Goal: Navigation & Orientation: Find specific page/section

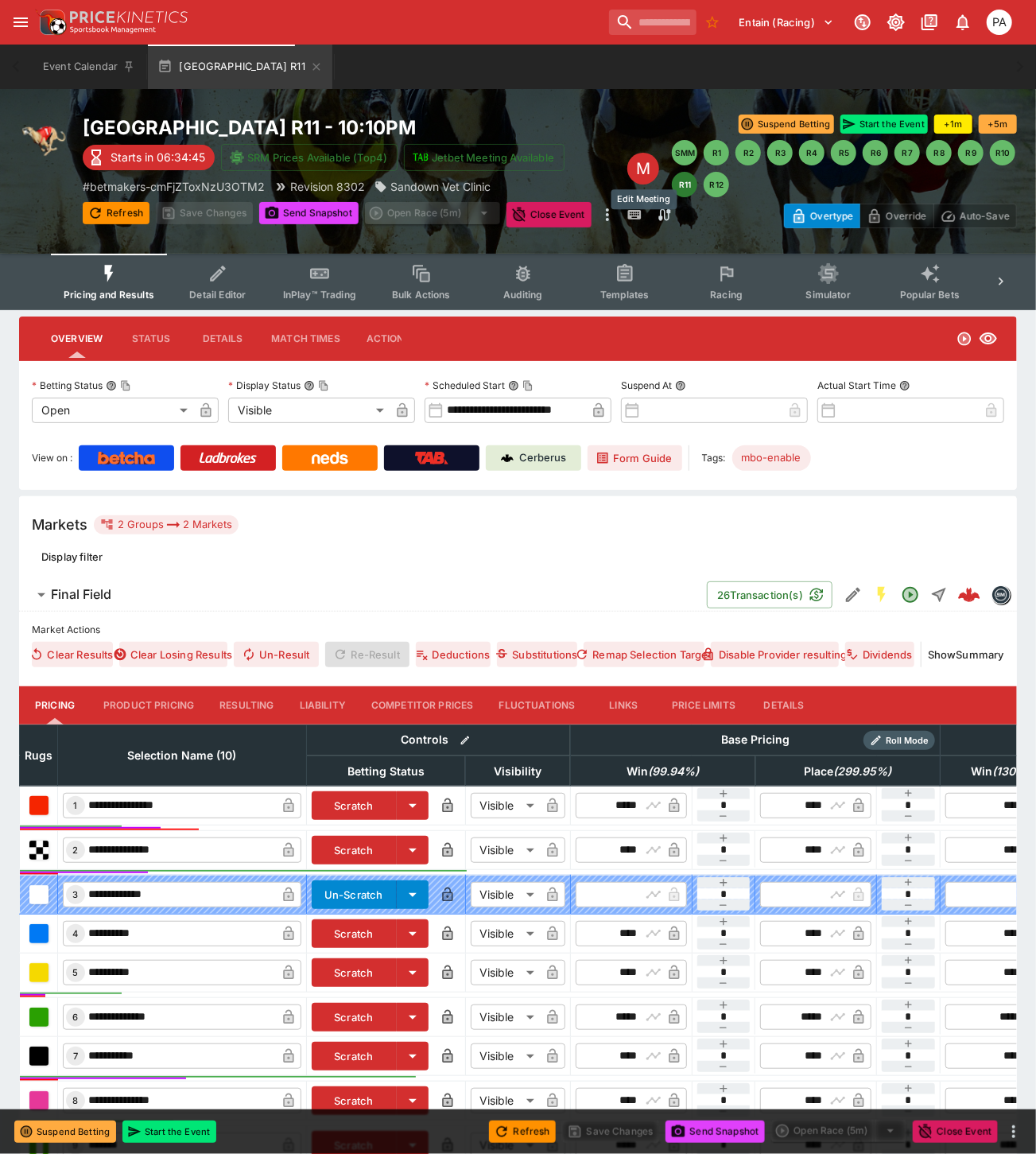
click at [632, 155] on div "M SMM R1 R2 R3 R4 R5 R6 R7 R8 R9 R10 R11 R12" at bounding box center [821, 168] width 389 height 57
click at [638, 160] on div "M" at bounding box center [642, 168] width 32 height 32
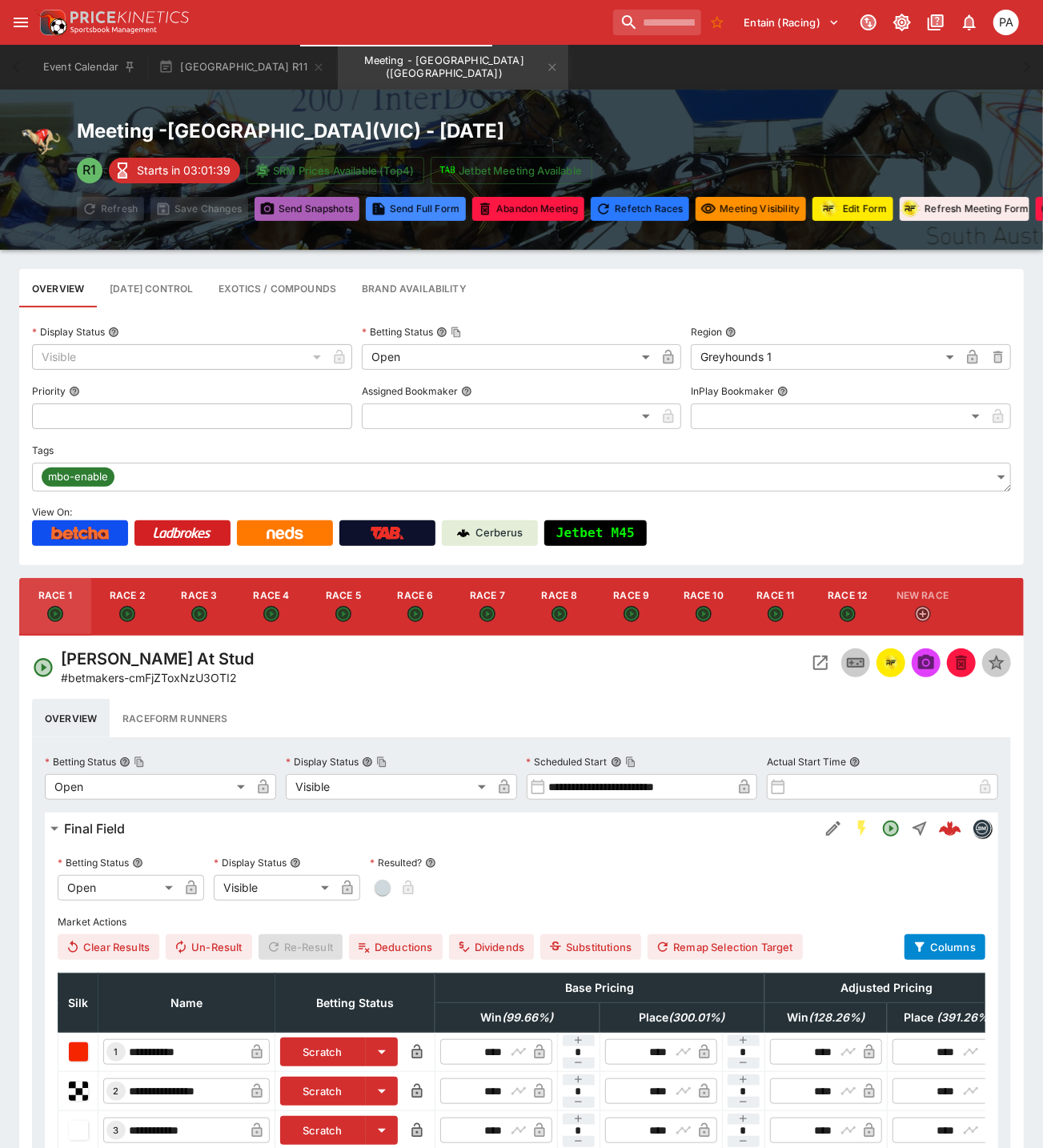
click at [286, 205] on button "Send Snapshot s" at bounding box center [307, 209] width 105 height 24
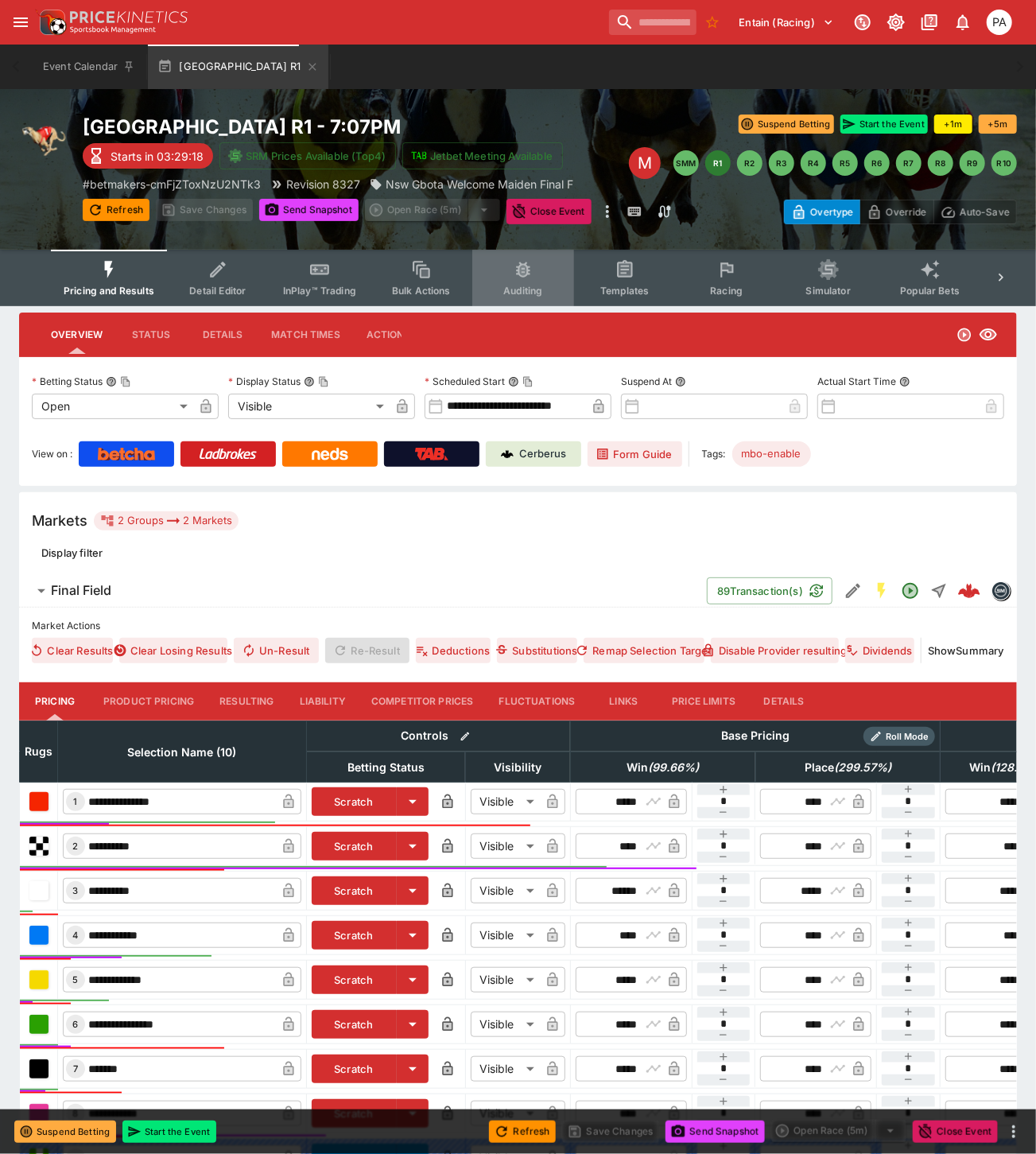
click at [517, 280] on button "Auditing" at bounding box center [523, 278] width 102 height 56
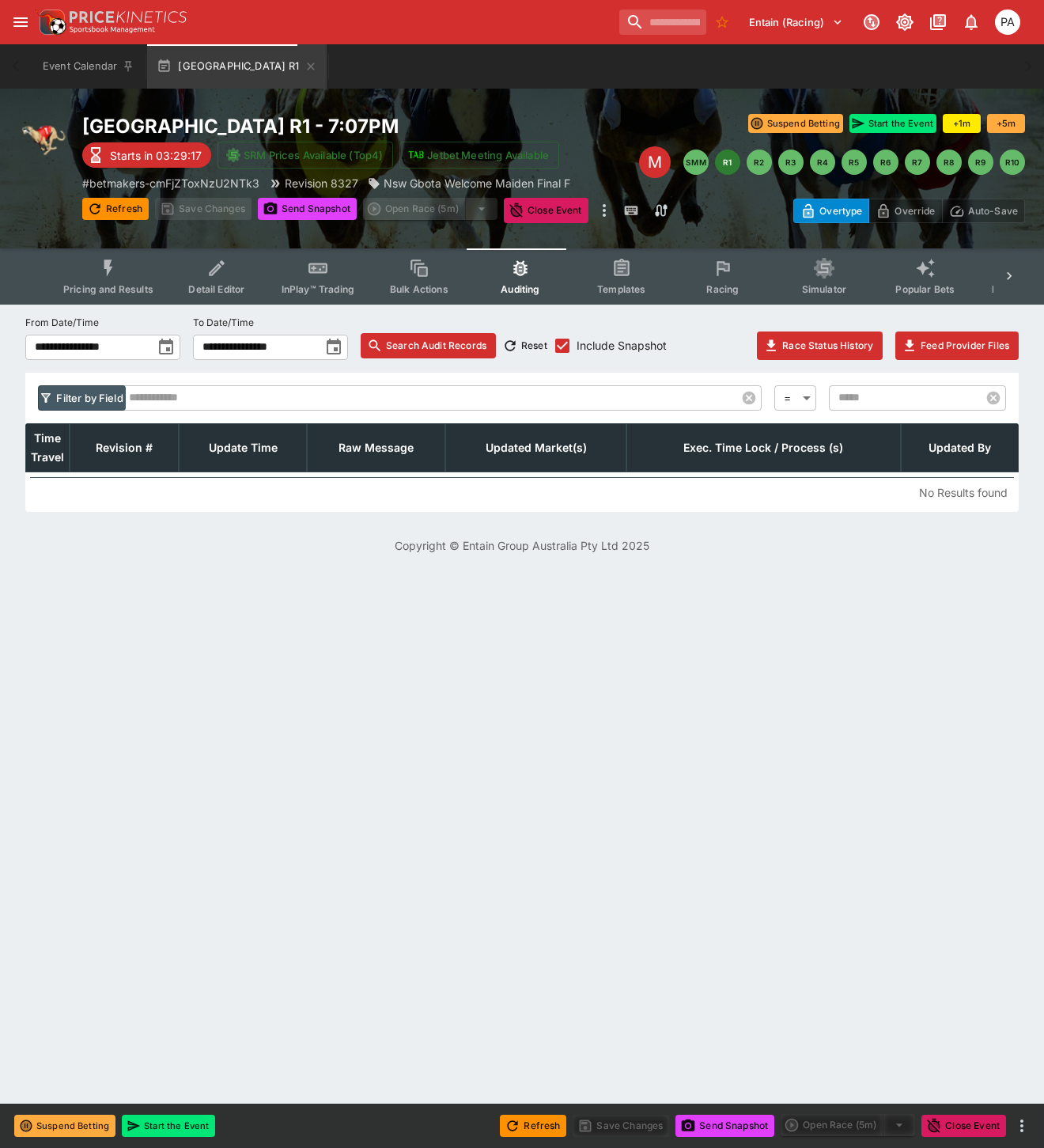
click at [303, 277] on button "InPlay™ Trading" at bounding box center [318, 276] width 101 height 56
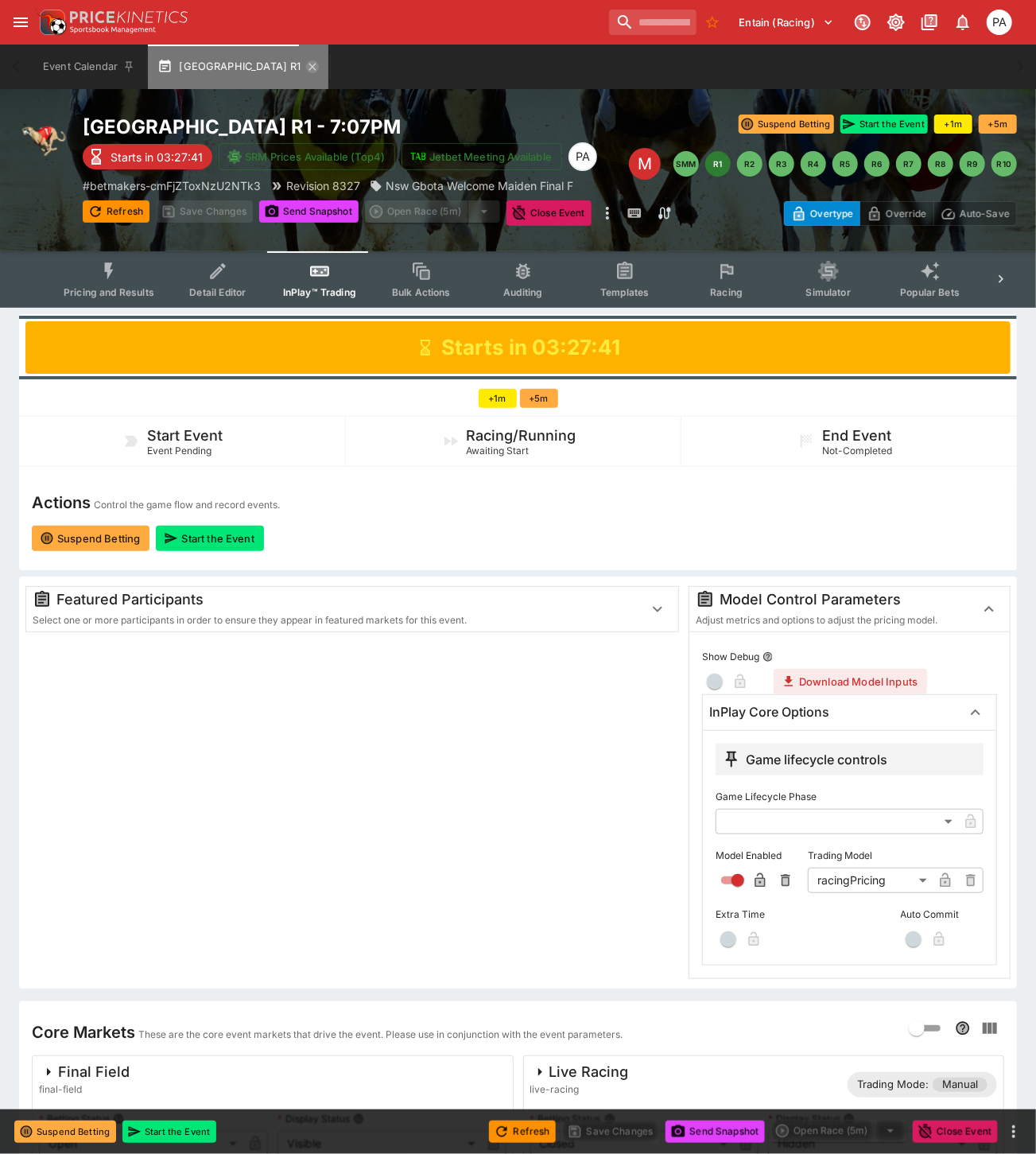
click at [308, 65] on icon "button" at bounding box center [312, 66] width 7 height 7
